Goal: Task Accomplishment & Management: Manage account settings

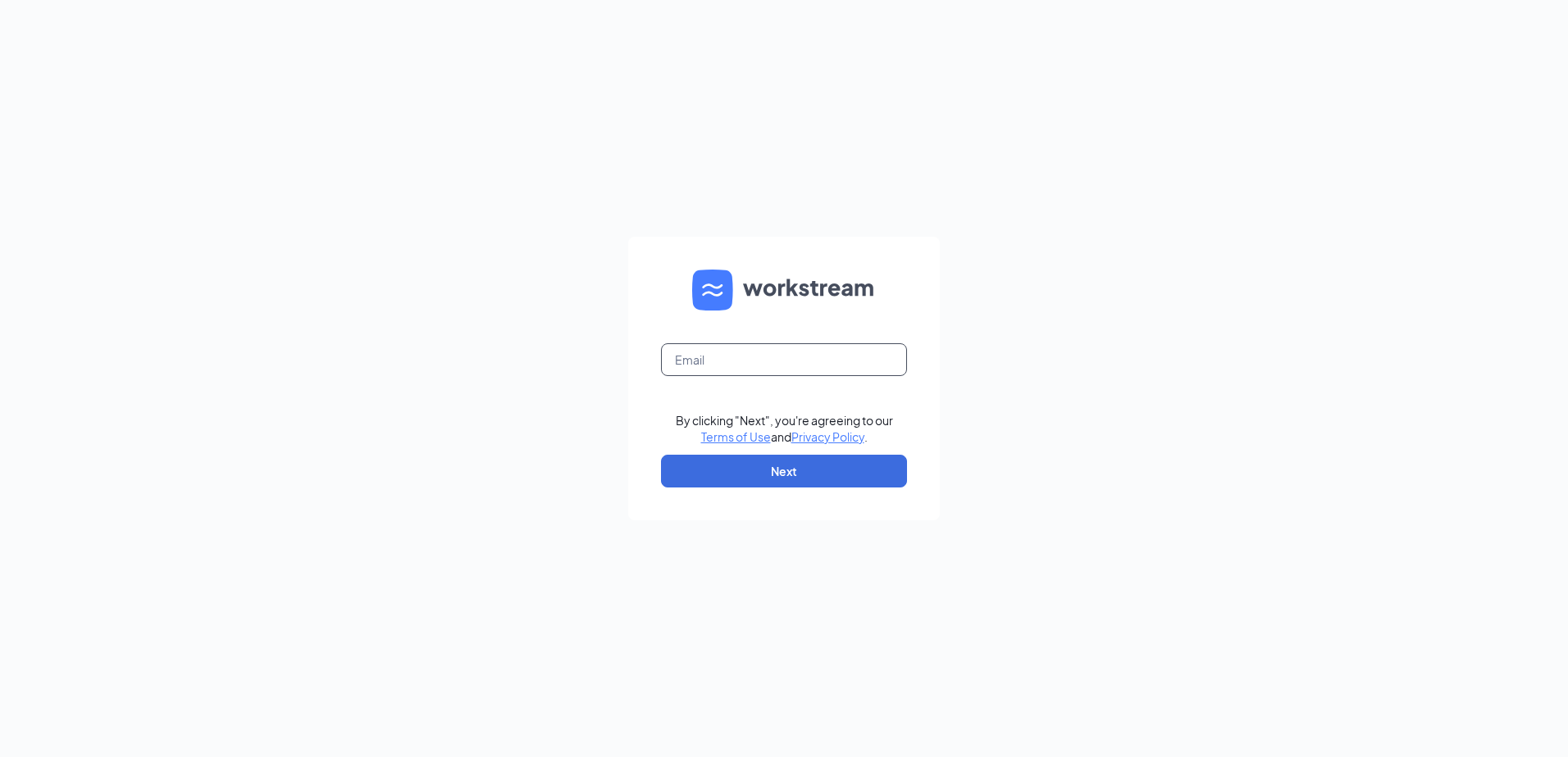
click at [725, 366] on input "text" at bounding box center [784, 360] width 246 height 33
click at [736, 365] on input "text" at bounding box center [784, 360] width 246 height 33
type input "summerville04806@gmail.com"
click at [764, 474] on button "Next" at bounding box center [784, 471] width 246 height 33
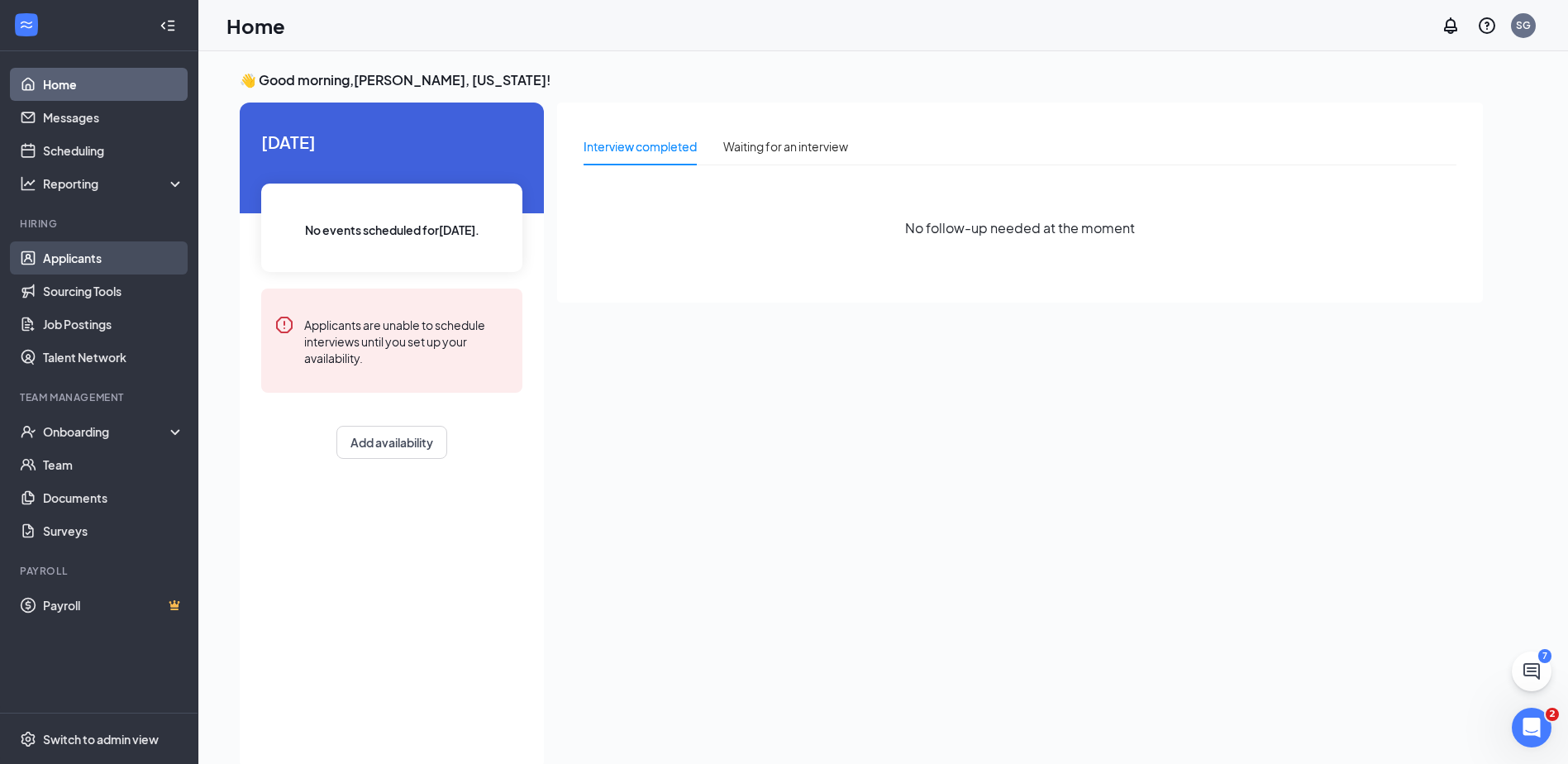
click at [76, 260] on link "Applicants" at bounding box center [114, 258] width 141 height 33
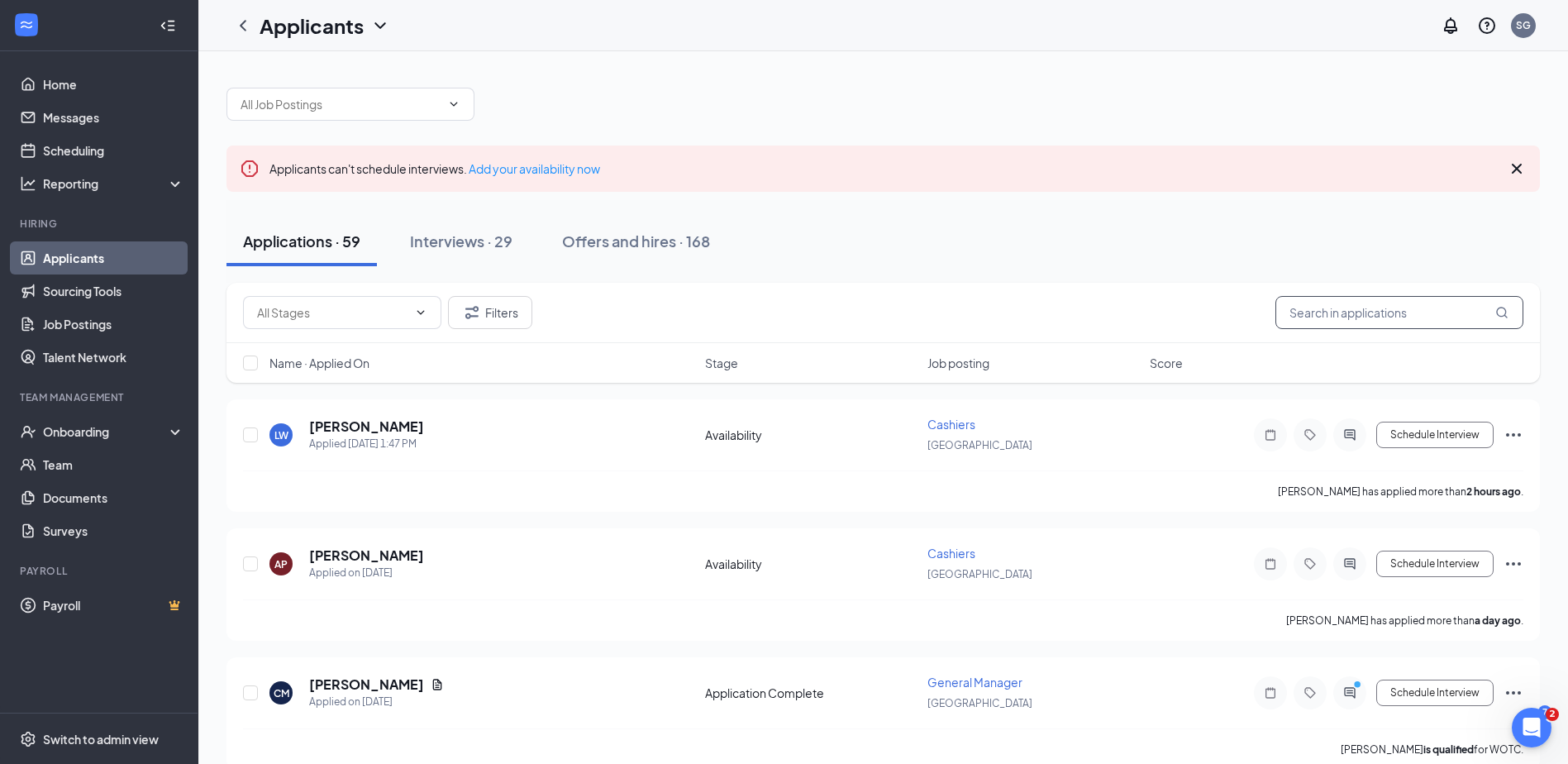
click at [1332, 296] on input "text" at bounding box center [1400, 313] width 248 height 33
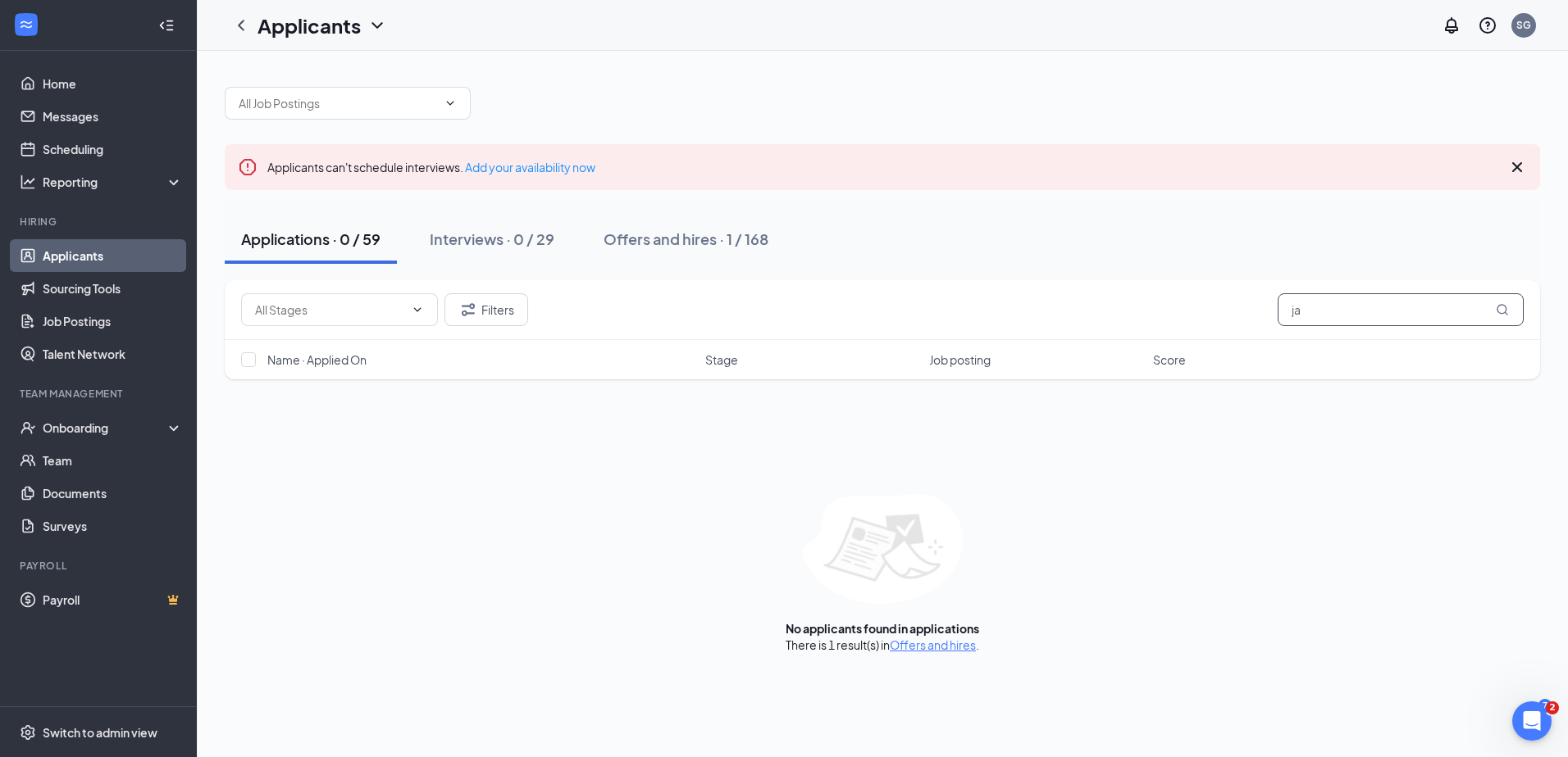
type input "j"
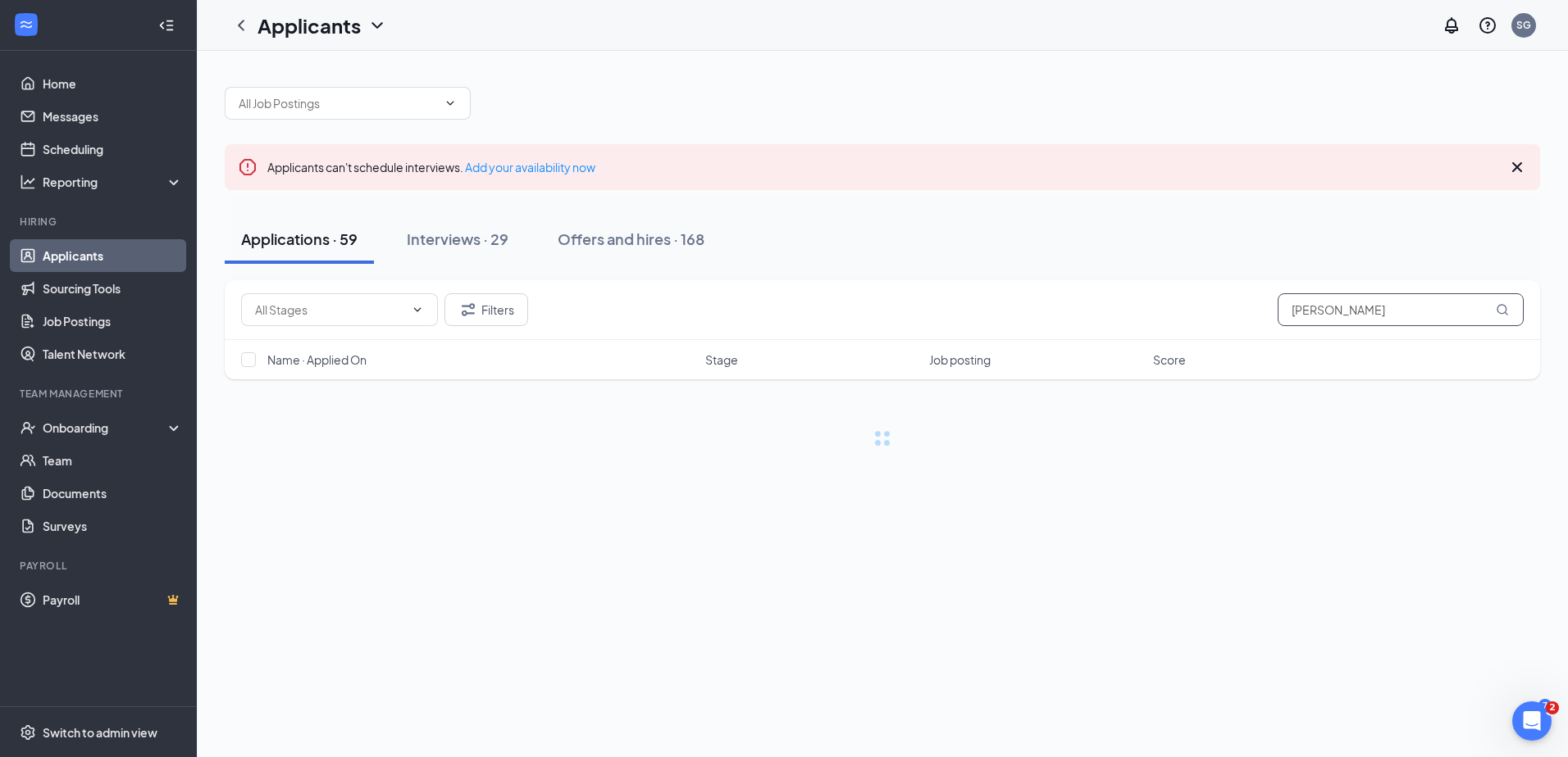
type input "nash"
click at [94, 351] on link "Talent Network" at bounding box center [113, 354] width 140 height 33
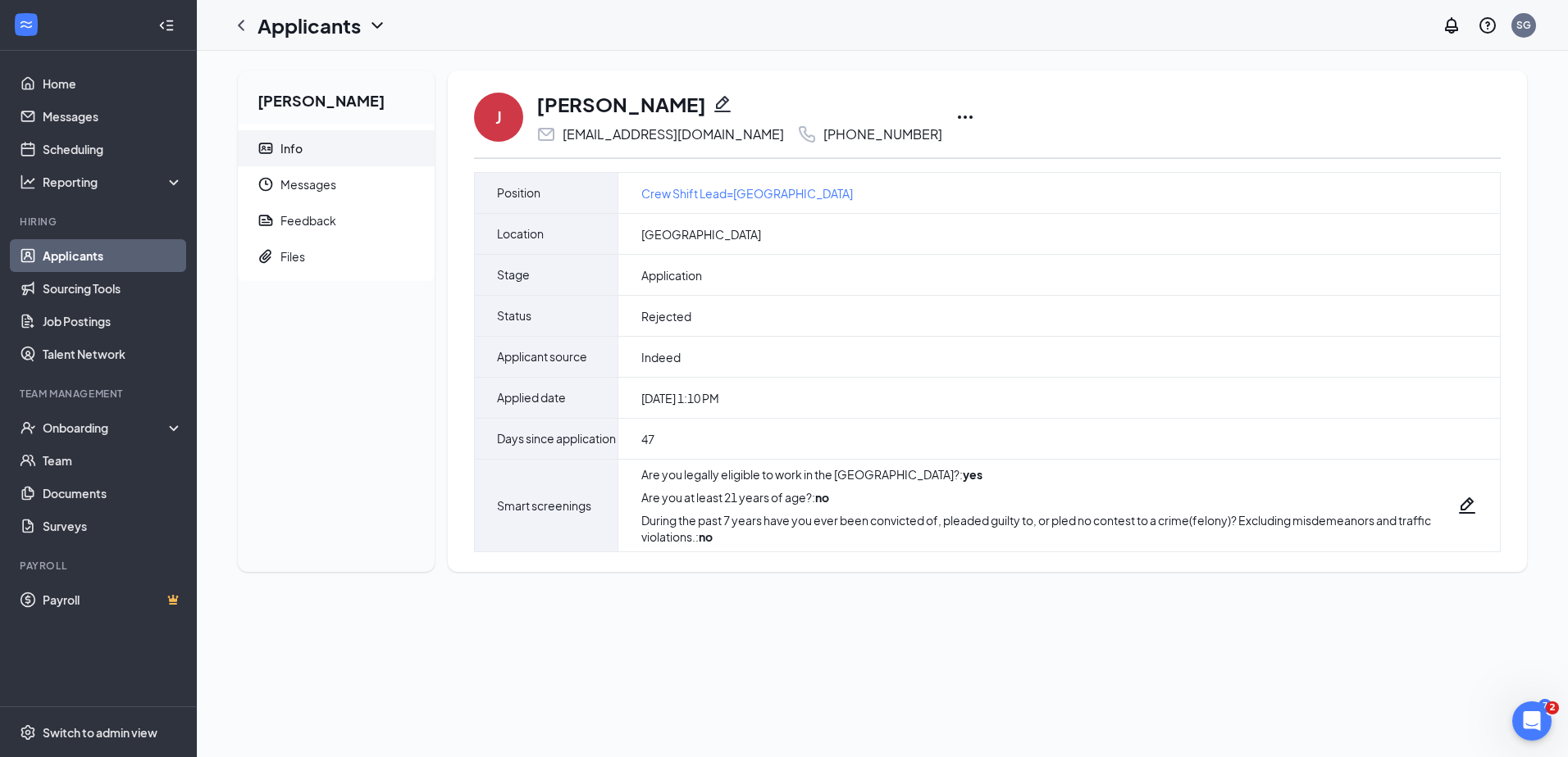
click at [955, 118] on icon "Ellipses" at bounding box center [965, 116] width 19 height 19
click at [1161, 117] on div "J [PERSON_NAME] [EMAIL_ADDRESS][DOMAIN_NAME] [PHONE_NUMBER] Unreject Send SMS S…" at bounding box center [988, 116] width 1027 height 54
click at [238, 27] on icon "ChevronLeft" at bounding box center [240, 25] width 19 height 19
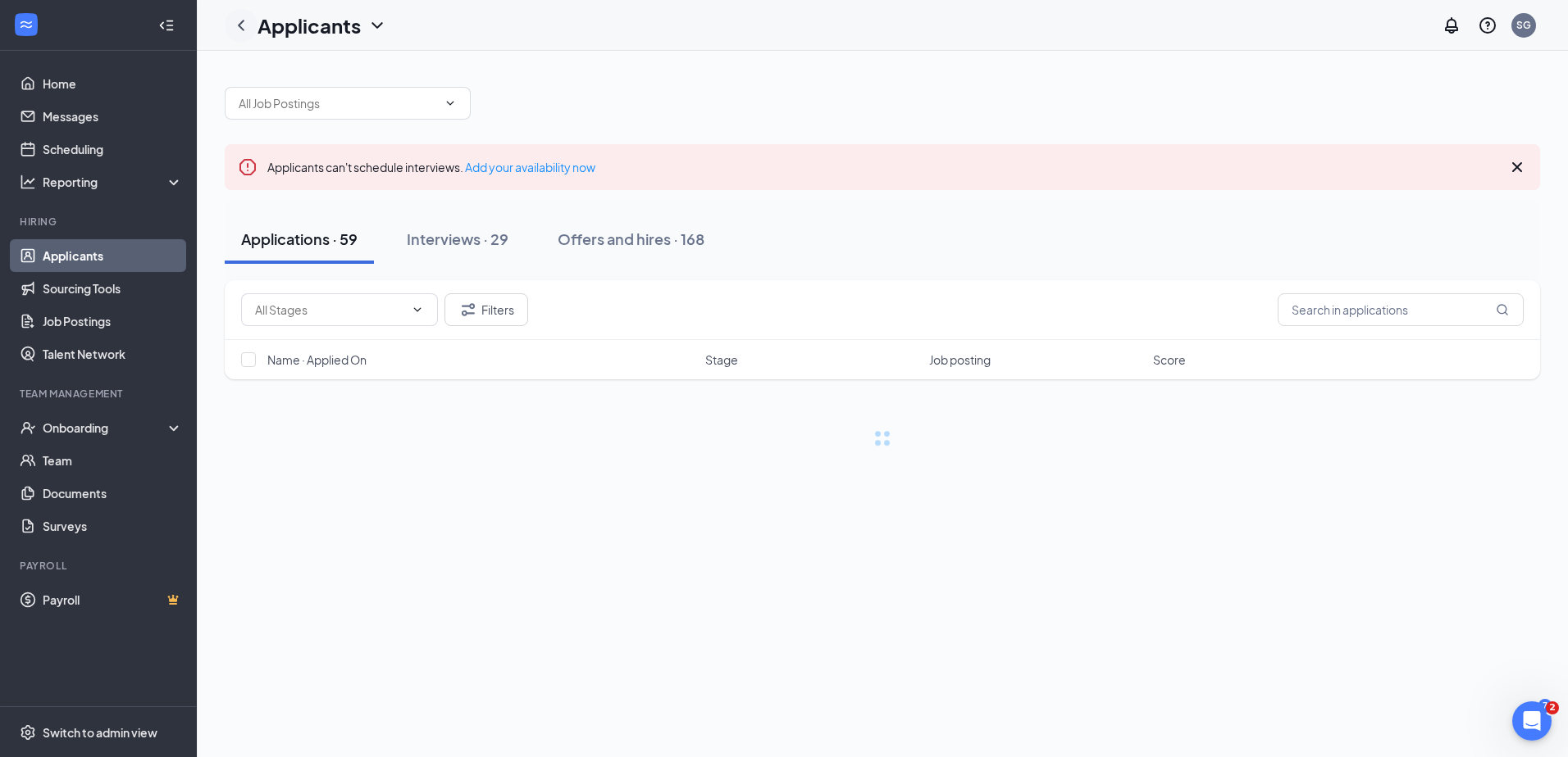
click at [240, 27] on icon "ChevronLeft" at bounding box center [240, 25] width 19 height 19
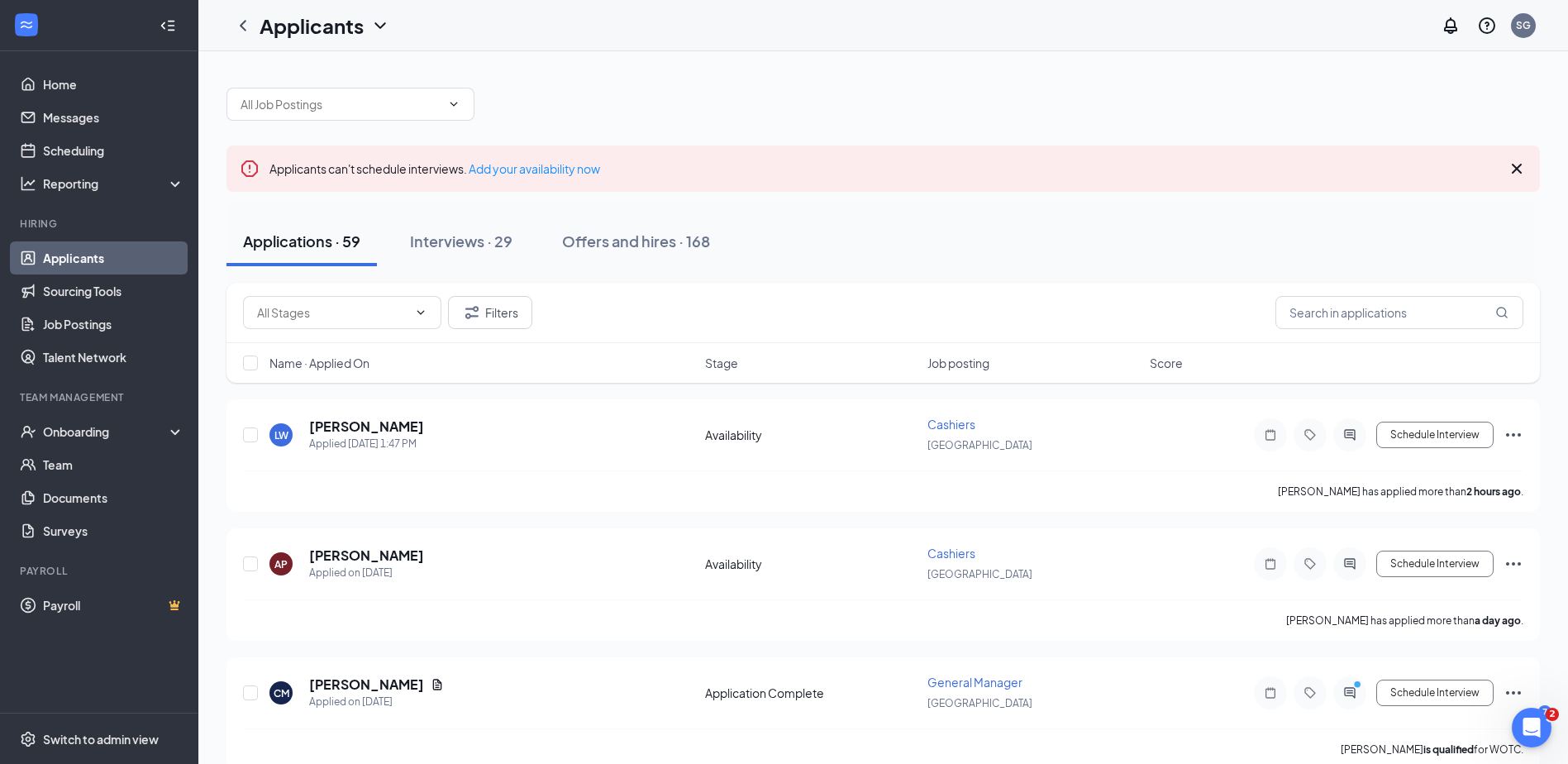
click at [841, 342] on div "Filters" at bounding box center [883, 313] width 1314 height 60
click at [64, 251] on link "Applicants" at bounding box center [114, 258] width 141 height 33
click at [964, 246] on div "Applications · 59 Interviews · 29 Offers and hires · 168" at bounding box center [883, 241] width 1314 height 50
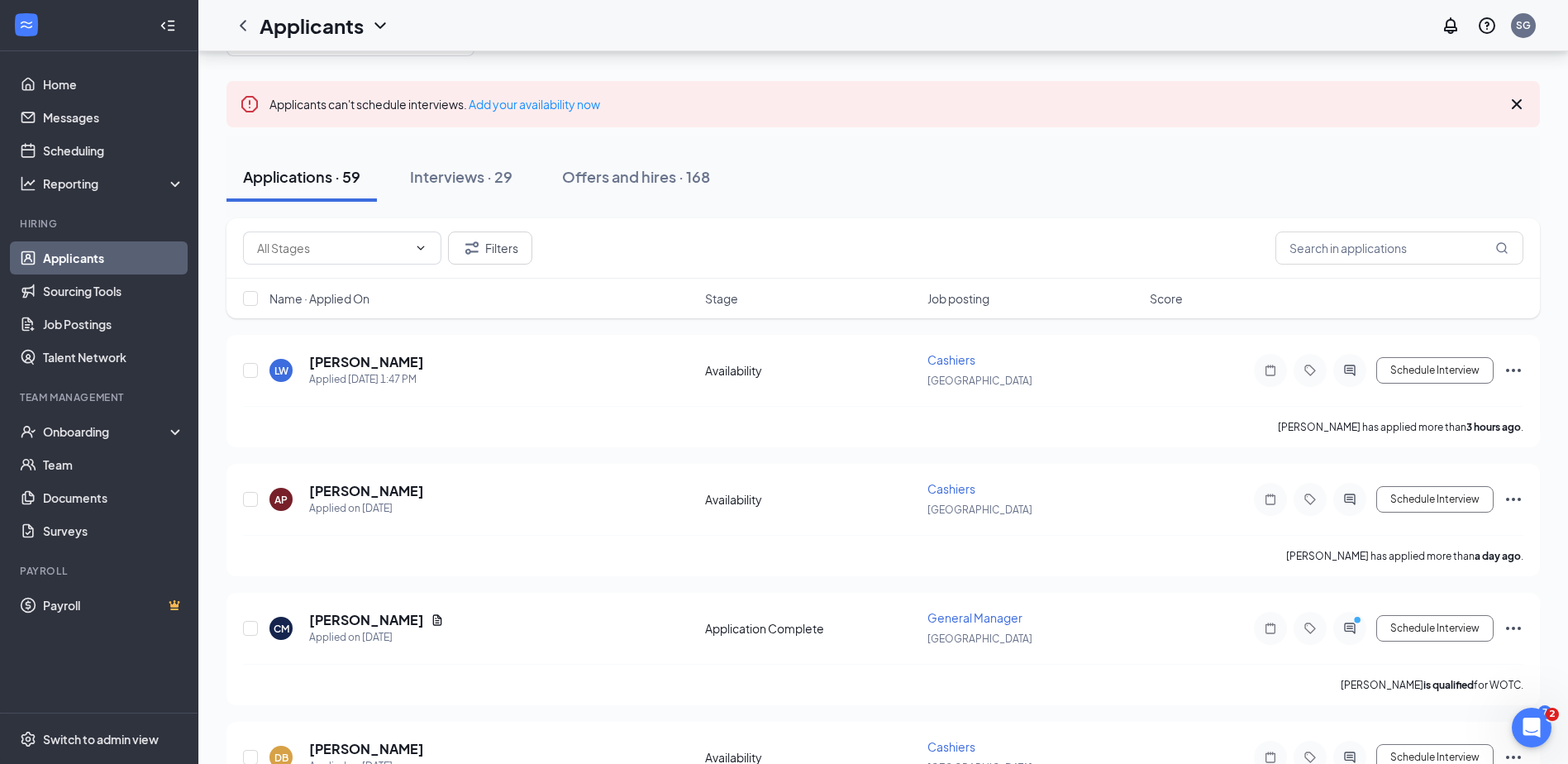
scroll to position [63, 0]
